Goal: Task Accomplishment & Management: Manage account settings

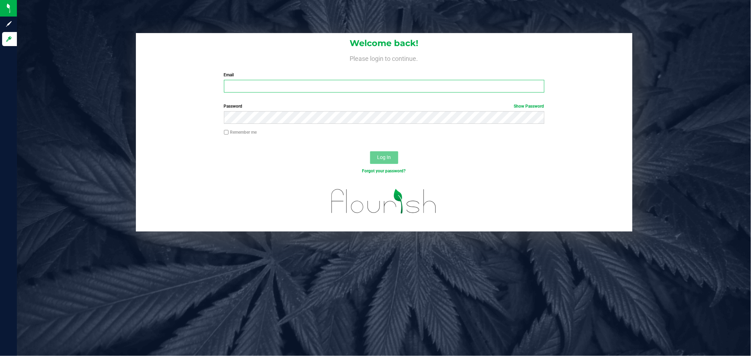
type input "[EMAIL_ADDRESS][DOMAIN_NAME]"
click at [374, 161] on button "Log In" at bounding box center [384, 157] width 28 height 13
